Goal: Find specific page/section: Find specific page/section

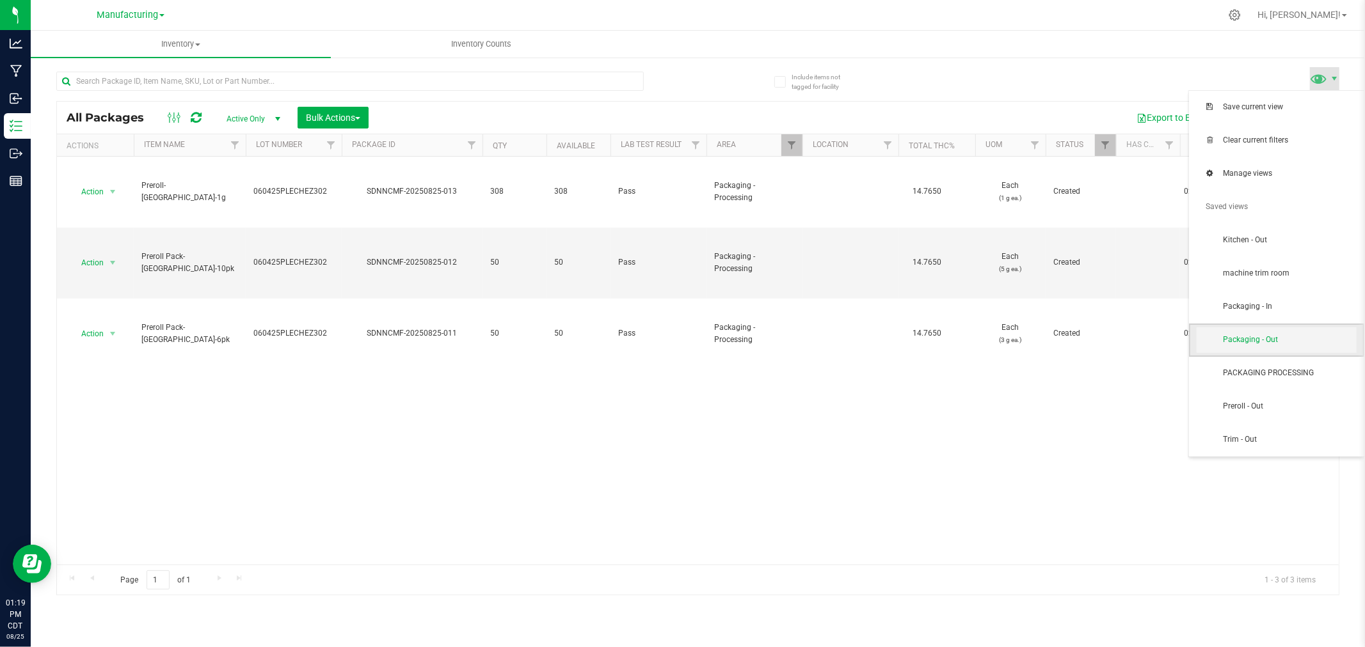
click at [1280, 344] on span "Packaging - Out" at bounding box center [1289, 340] width 133 height 11
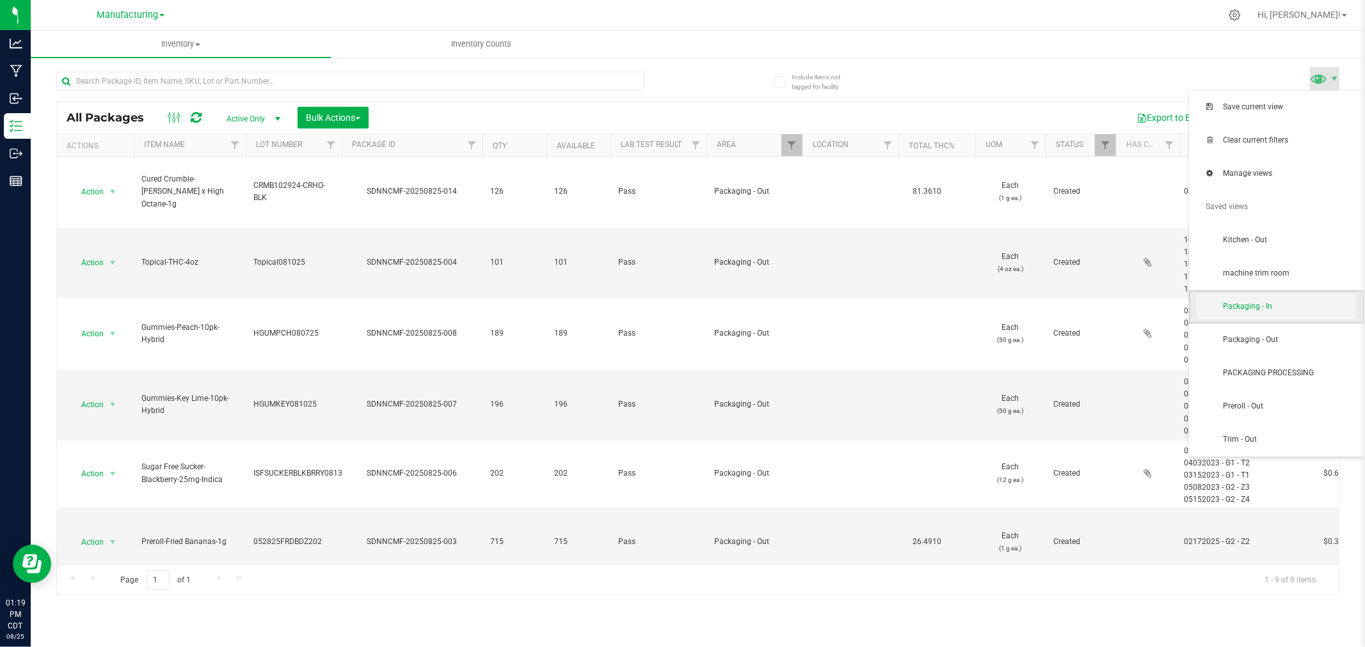
click at [1273, 306] on span "Packaging - In" at bounding box center [1289, 306] width 133 height 11
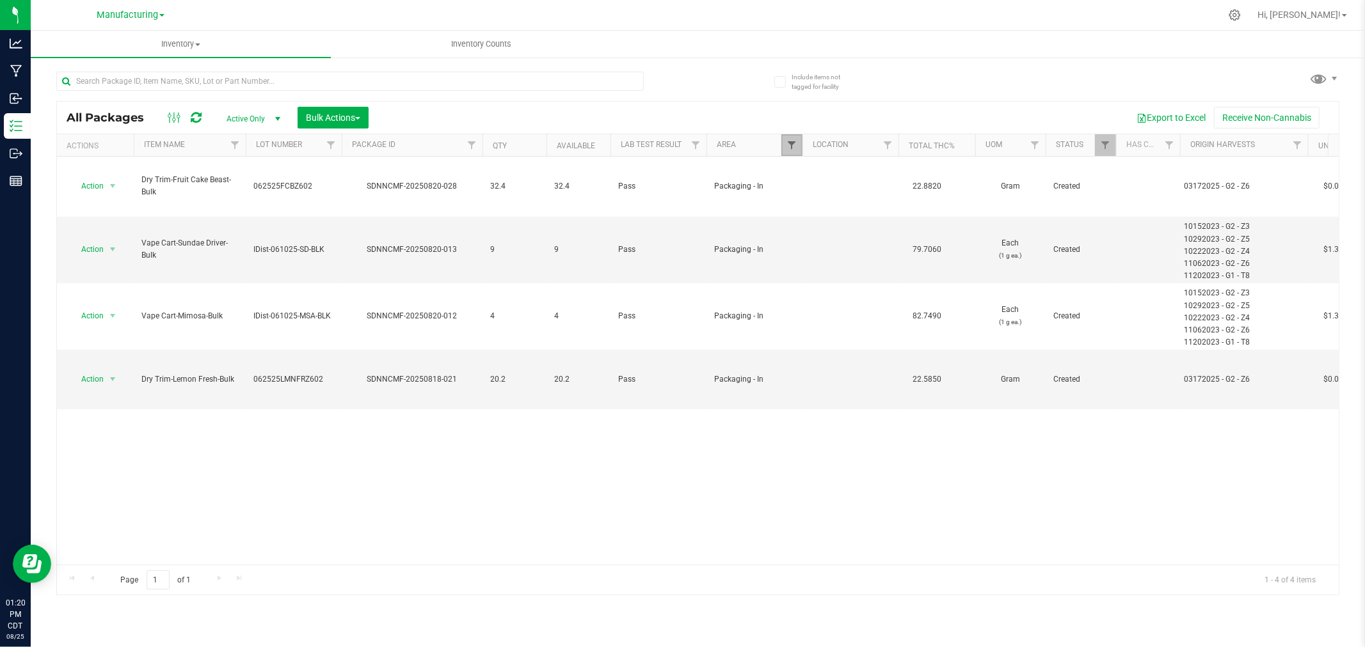
click at [794, 145] on span "Filter" at bounding box center [791, 145] width 10 height 10
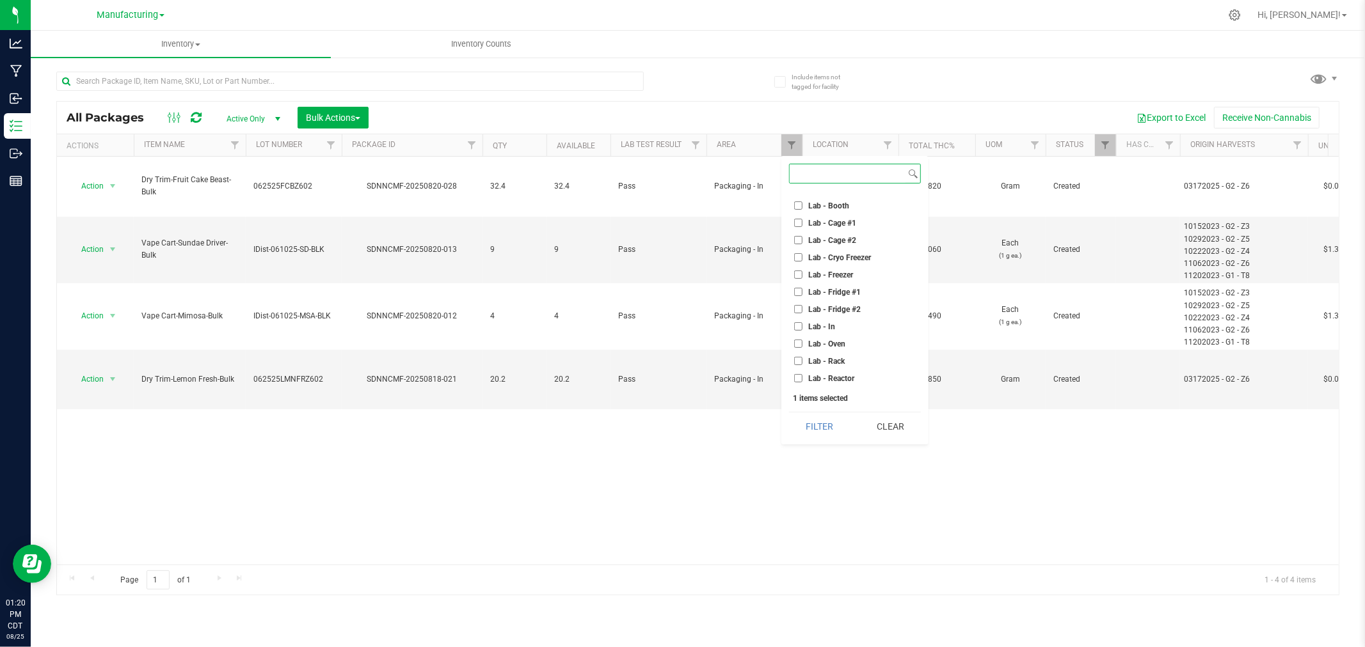
scroll to position [213, 0]
click at [798, 316] on input "Machine Trim Room - Preroll" at bounding box center [798, 315] width 8 height 8
checkbox input "true"
click at [798, 347] on input "Packaging - In" at bounding box center [798, 349] width 8 height 8
checkbox input "false"
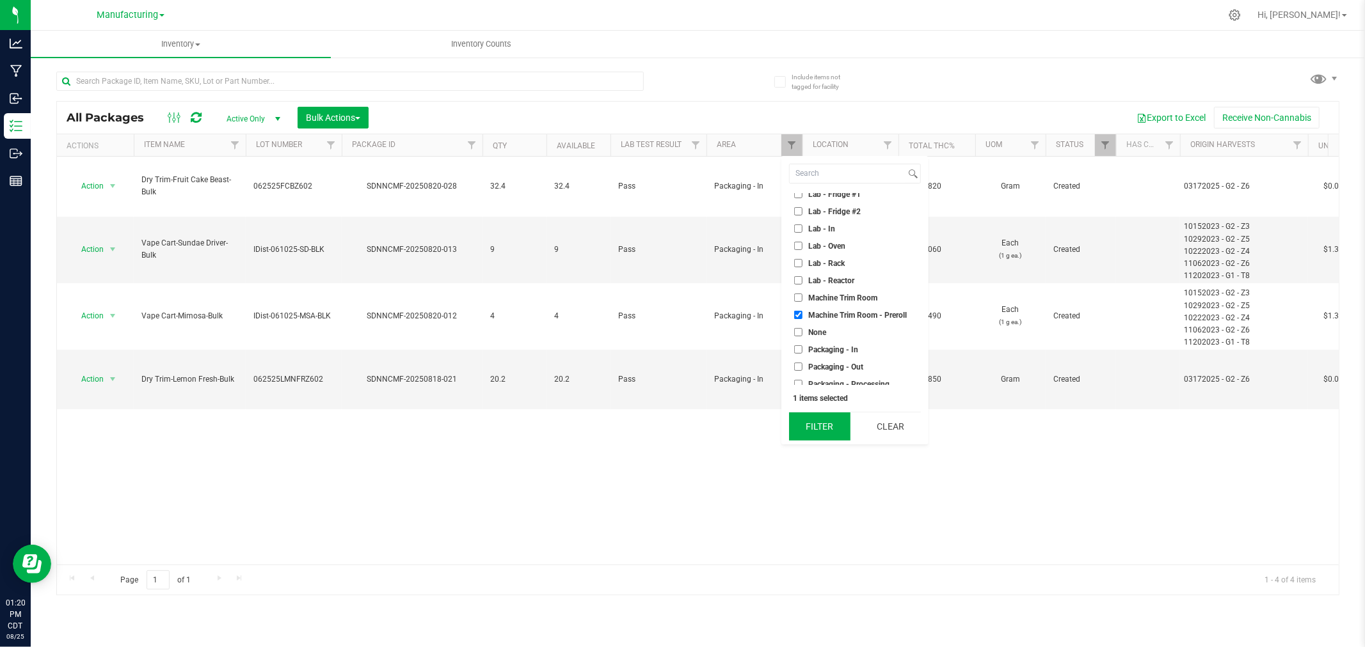
click at [816, 429] on button "Filter" at bounding box center [819, 427] width 61 height 28
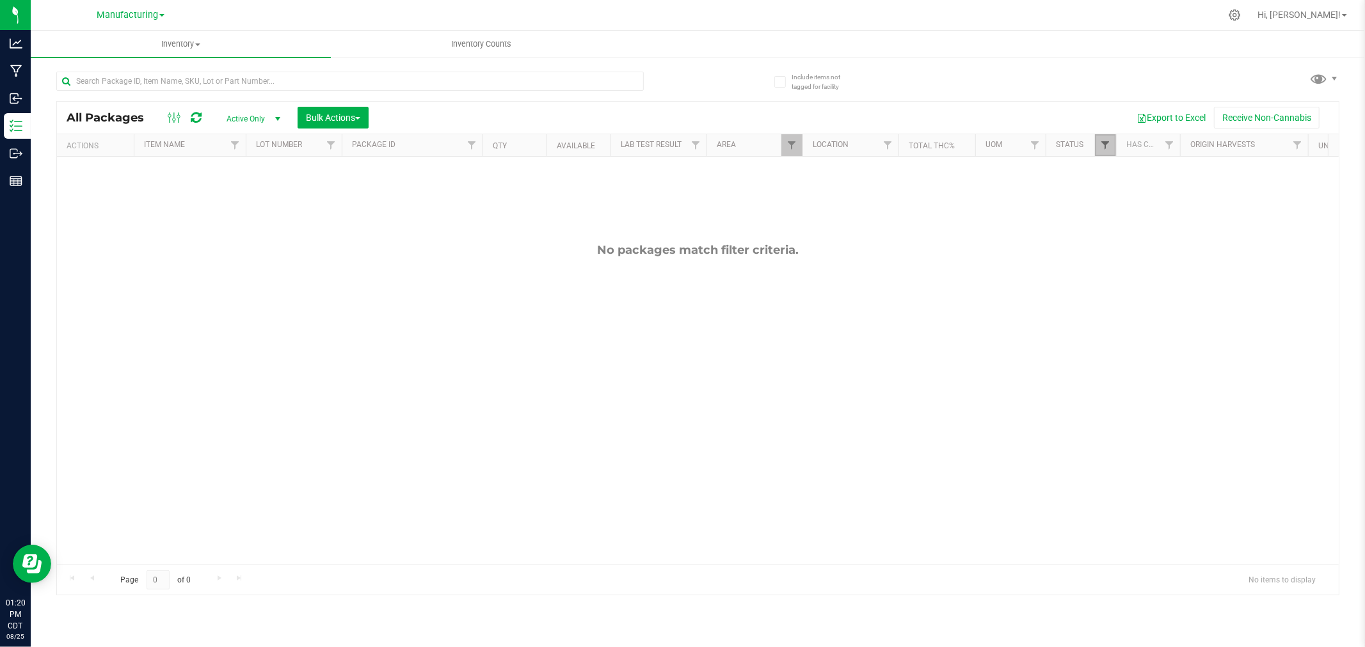
click at [1100, 145] on span "Filter" at bounding box center [1105, 145] width 10 height 10
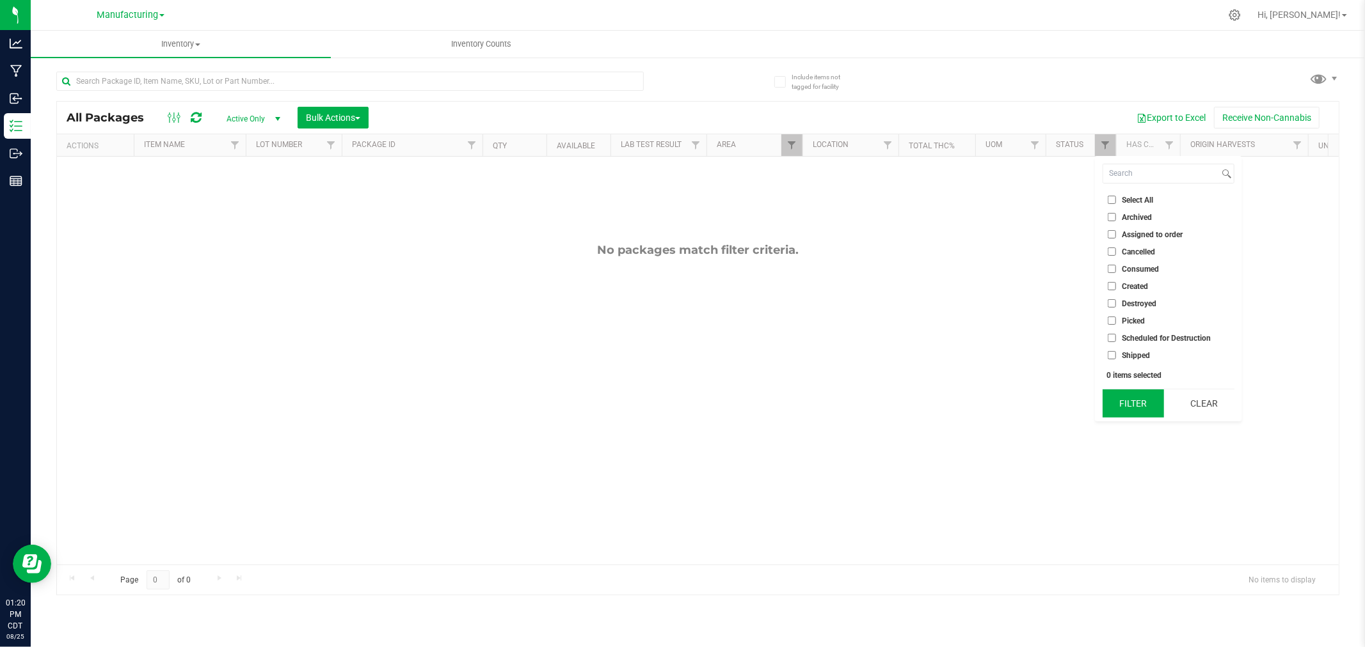
click at [1138, 400] on button "Filter" at bounding box center [1132, 404] width 61 height 28
